Goal: Download file/media

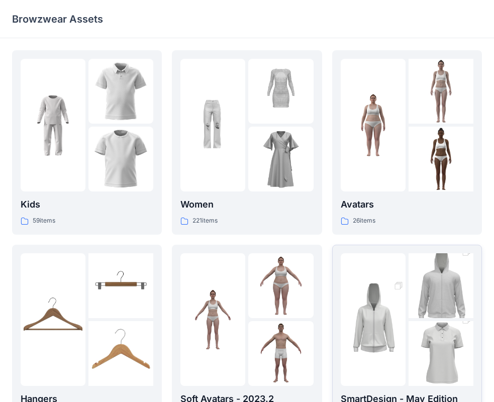
scroll to position [250, 0]
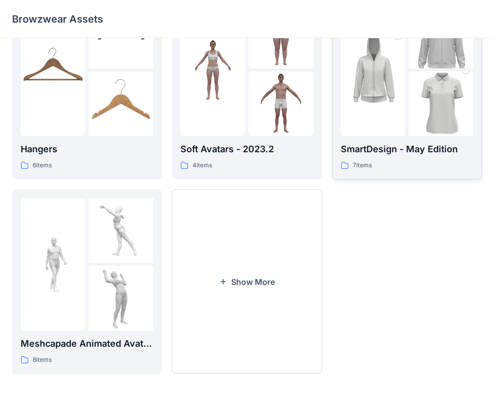
click at [431, 170] on div "7 items" at bounding box center [407, 165] width 133 height 11
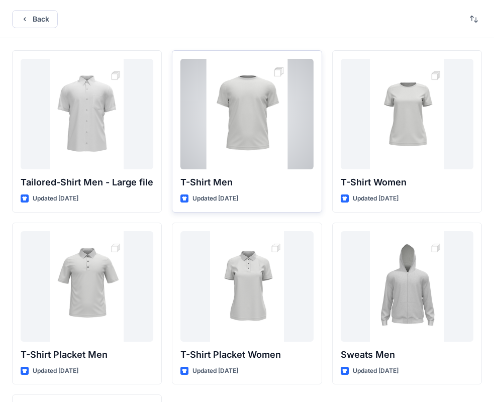
click at [251, 134] on div at bounding box center [247, 114] width 133 height 111
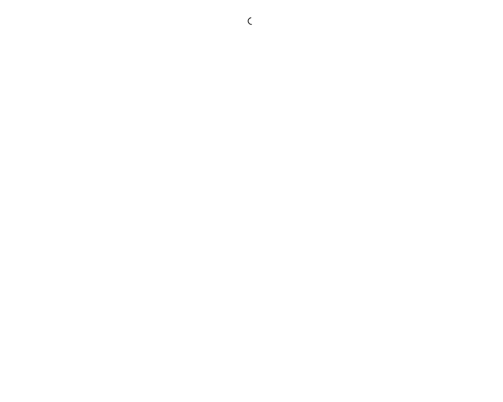
click at [251, 134] on div at bounding box center [251, 201] width 503 height 402
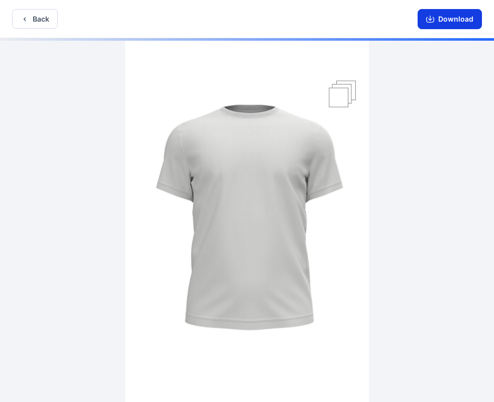
click at [431, 20] on icon "button" at bounding box center [431, 18] width 4 height 5
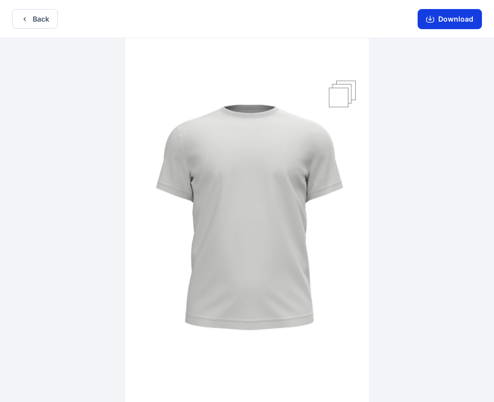
click at [469, 18] on button "Download" at bounding box center [450, 19] width 64 height 20
